Goal: Information Seeking & Learning: Learn about a topic

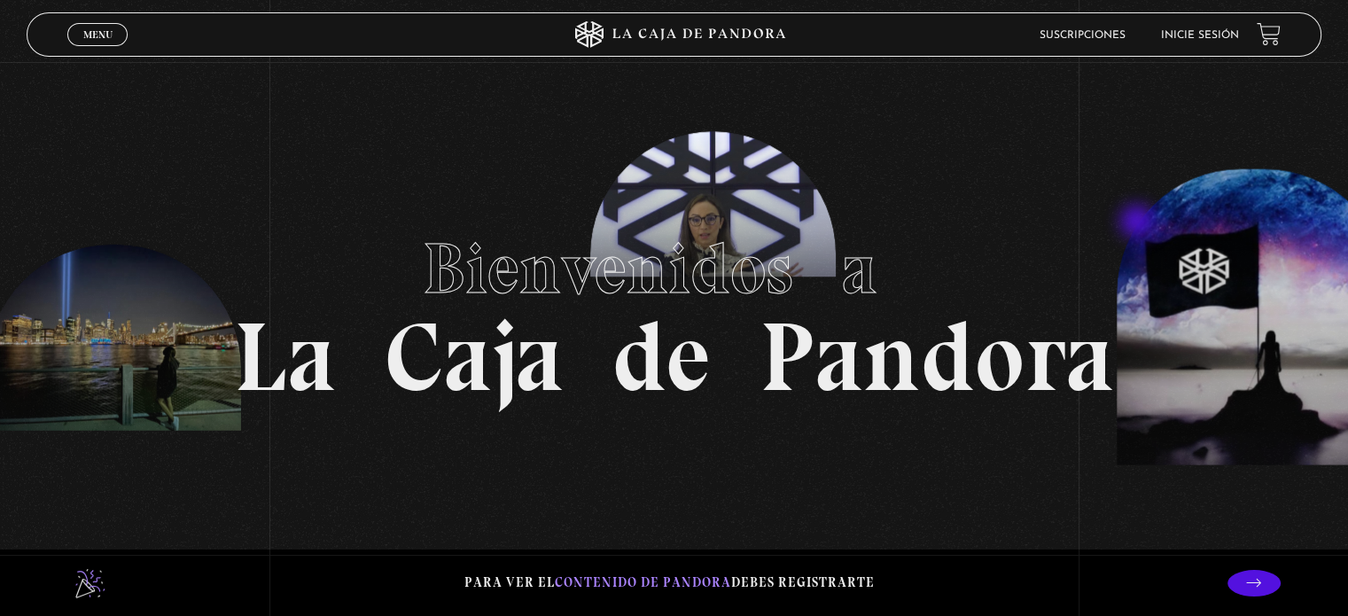
drag, startPoint x: 0, startPoint y: 0, endPoint x: 1161, endPoint y: -37, distance: 1161.7
click at [1189, 32] on link "Inicie sesión" at bounding box center [1200, 35] width 78 height 11
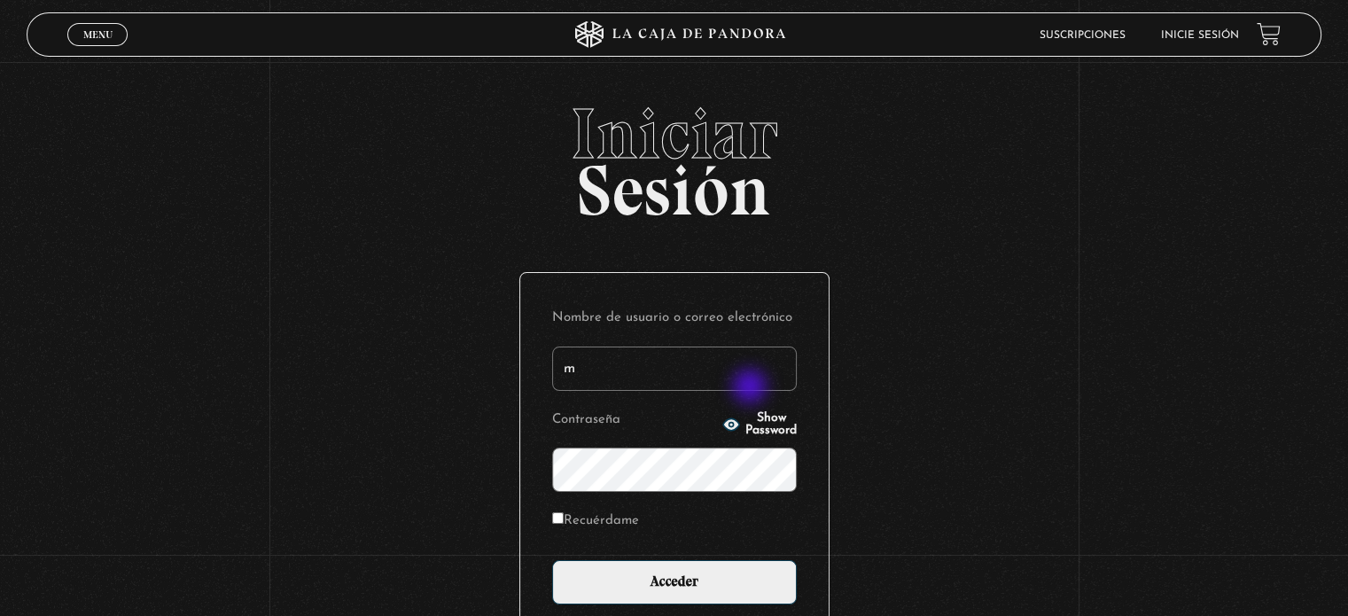
type input "[EMAIL_ADDRESS][DOMAIN_NAME]"
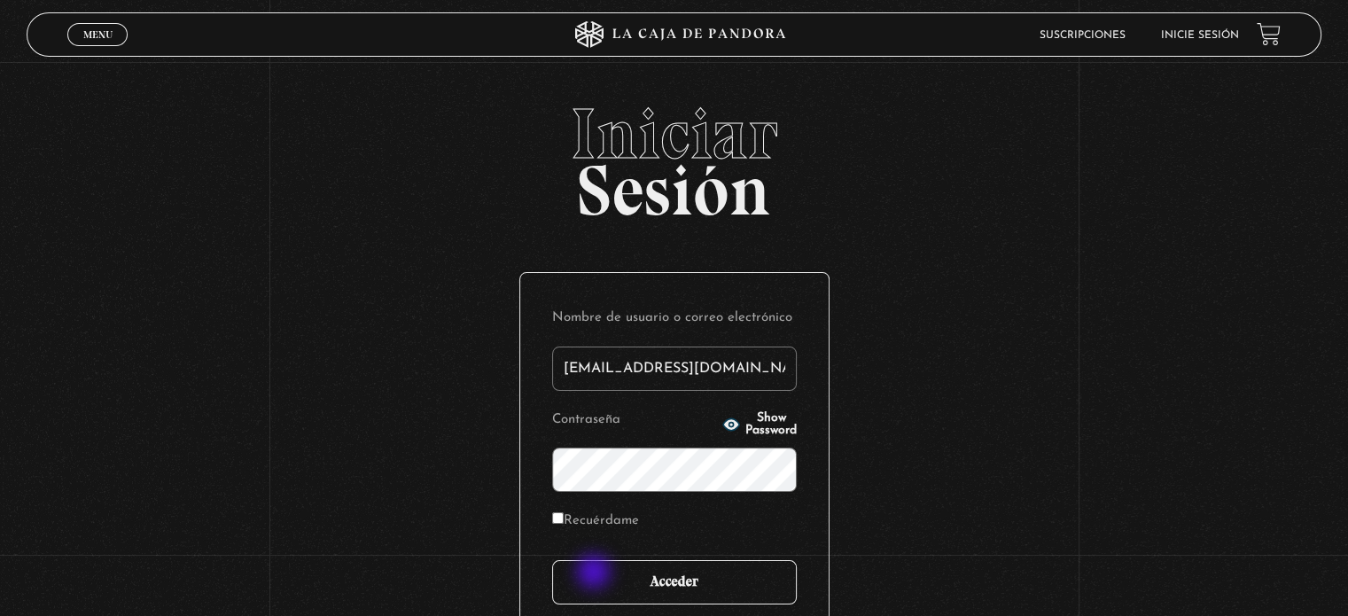
click at [596, 573] on input "Acceder" at bounding box center [674, 582] width 245 height 44
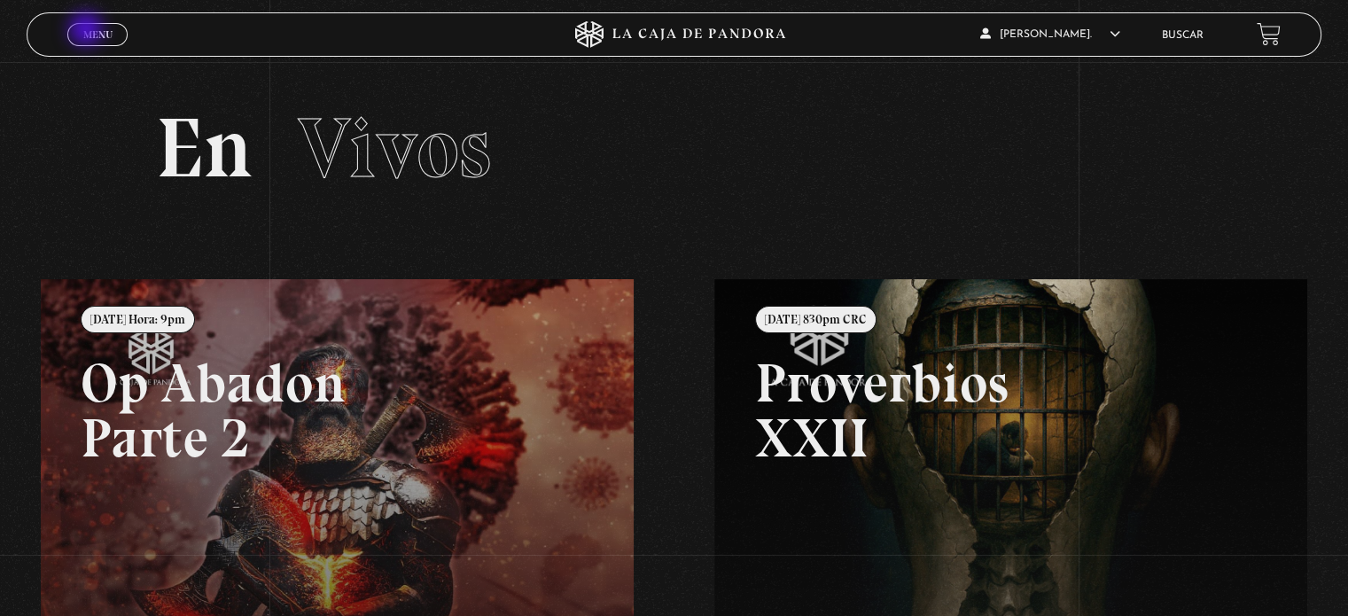
click at [88, 31] on span "Menu" at bounding box center [97, 34] width 29 height 11
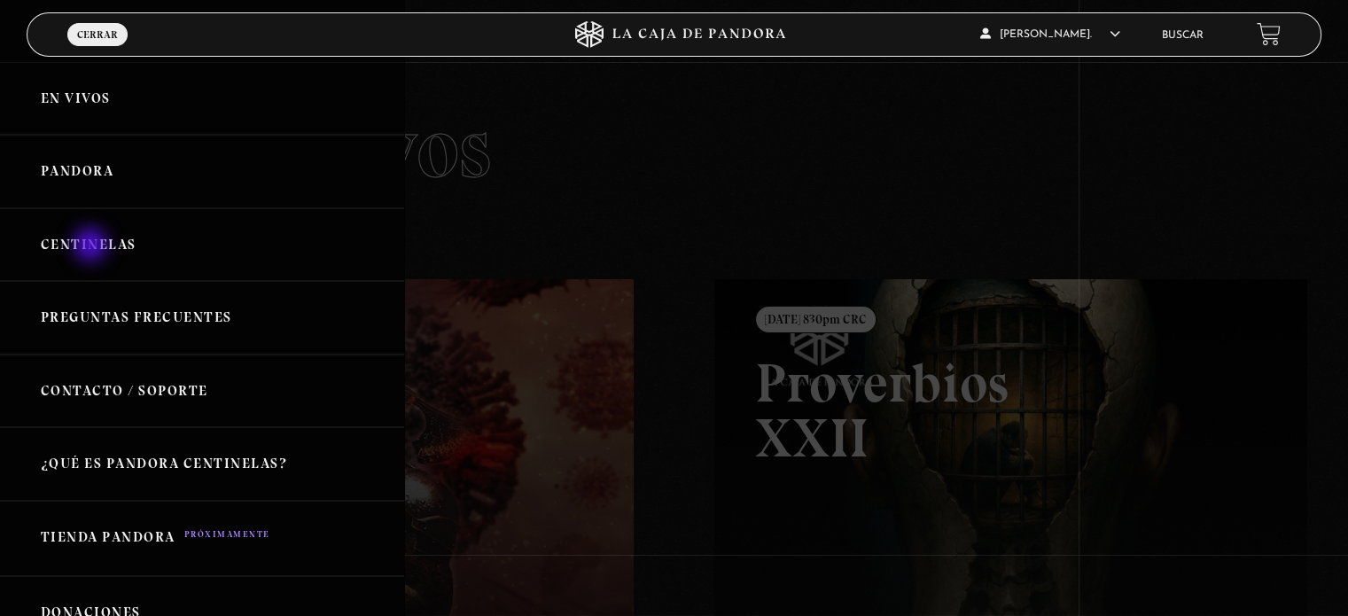
click at [92, 246] on link "Centinelas" at bounding box center [202, 245] width 404 height 74
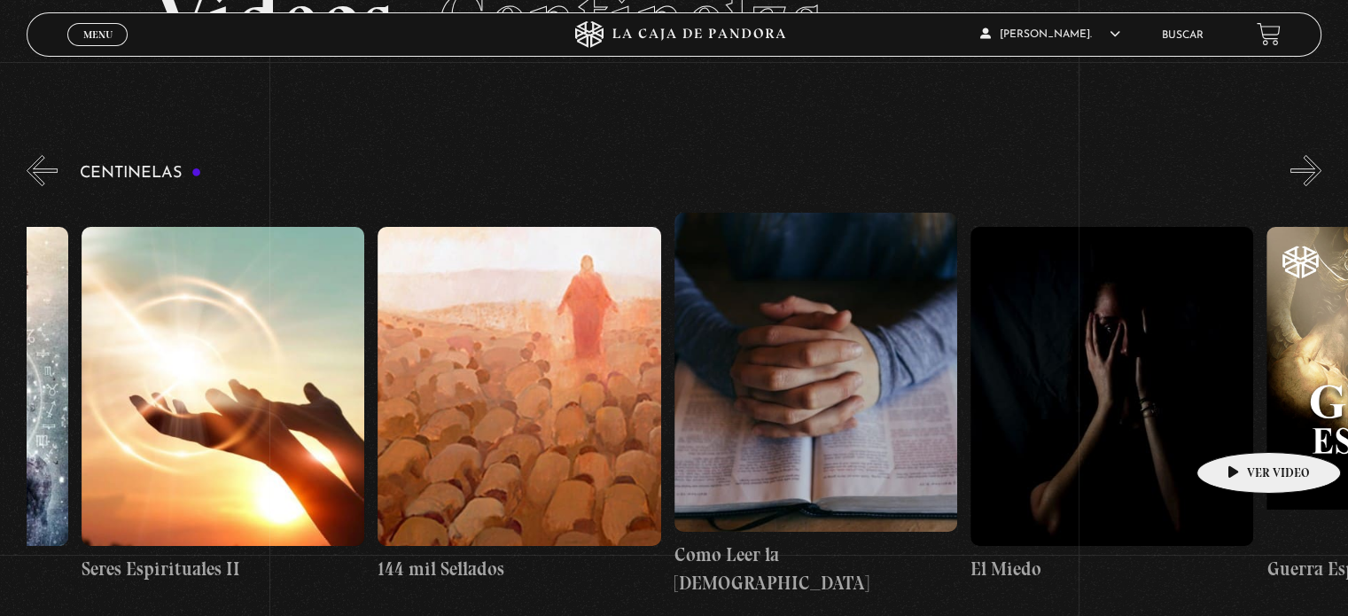
scroll to position [0, 27238]
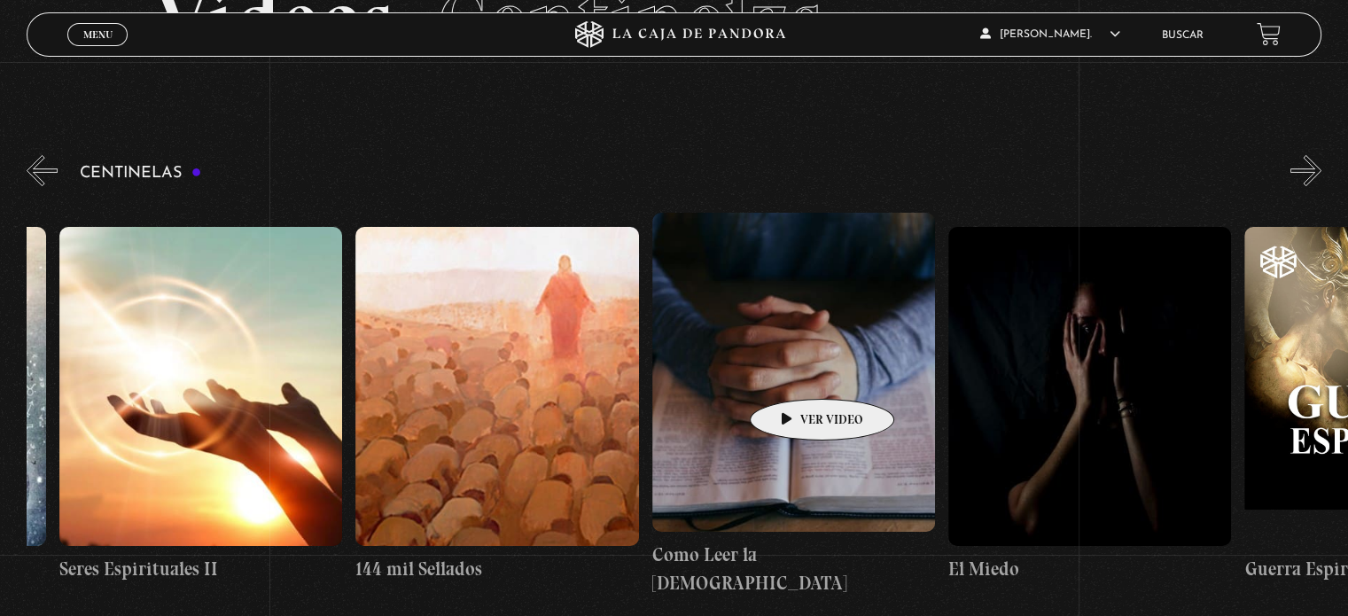
click at [794, 372] on figure at bounding box center [793, 372] width 283 height 319
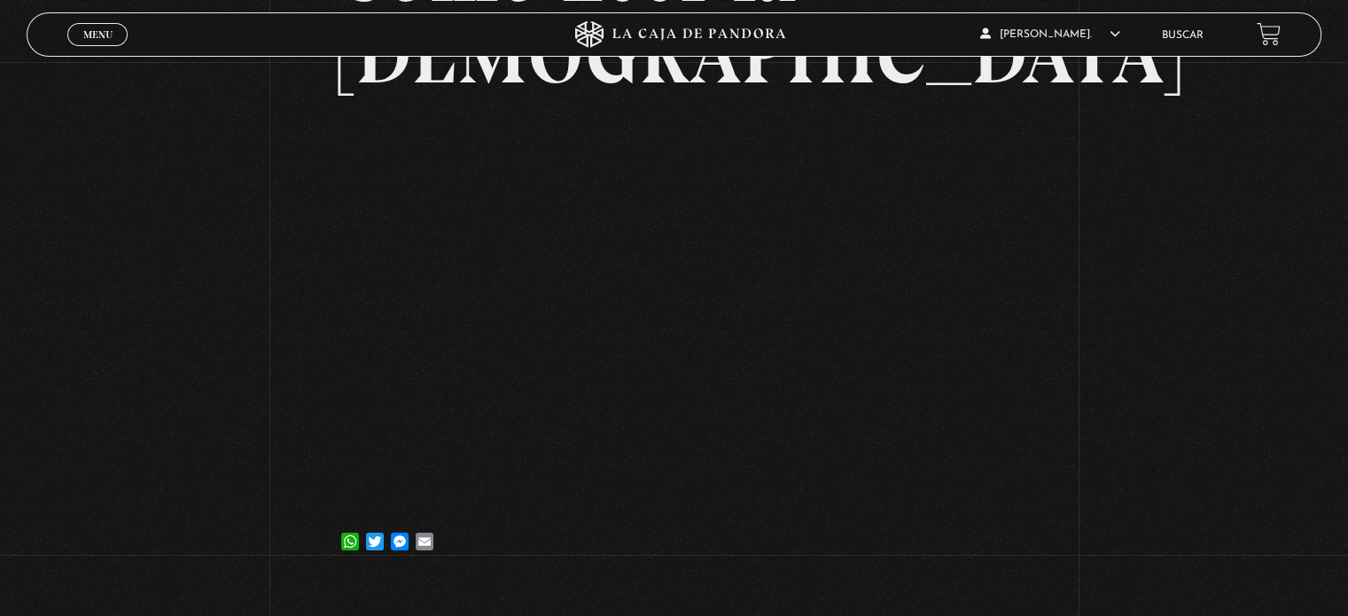
scroll to position [230, 0]
